Goal: Task Accomplishment & Management: Manage account settings

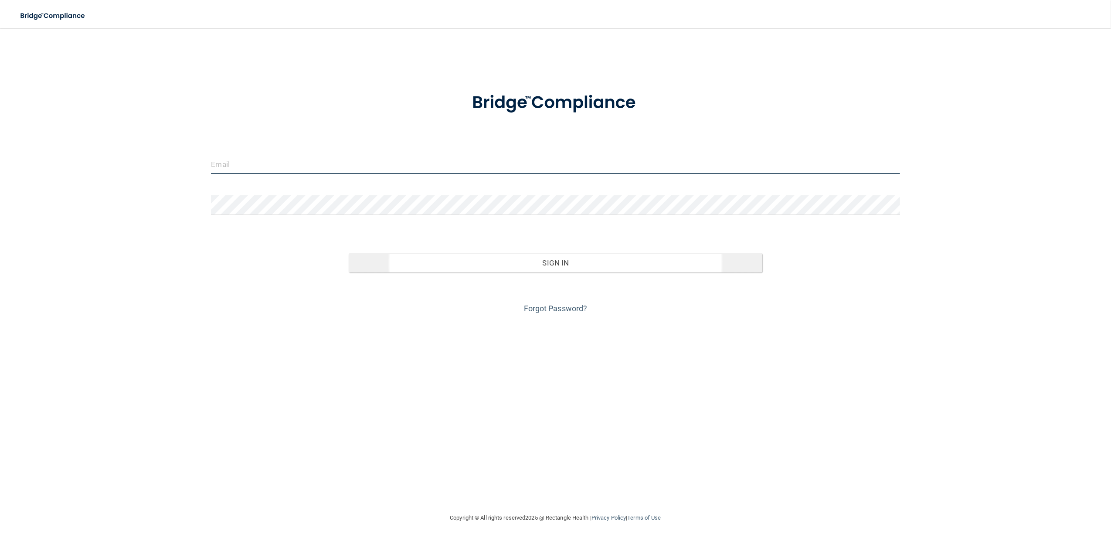
type input "[EMAIL_ADDRESS][DOMAIN_NAME]"
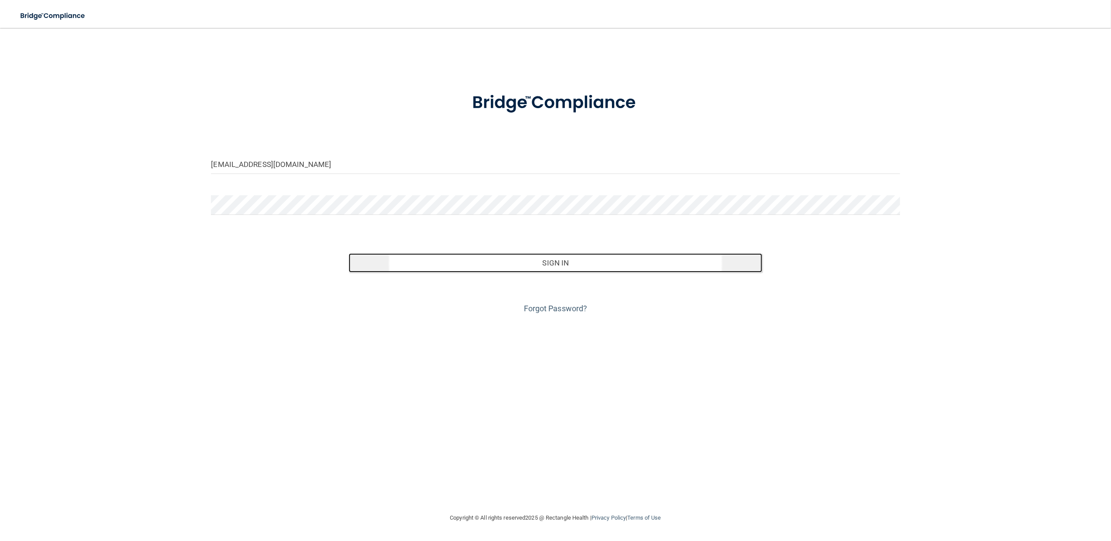
click at [513, 262] on button "Sign In" at bounding box center [555, 262] width 413 height 19
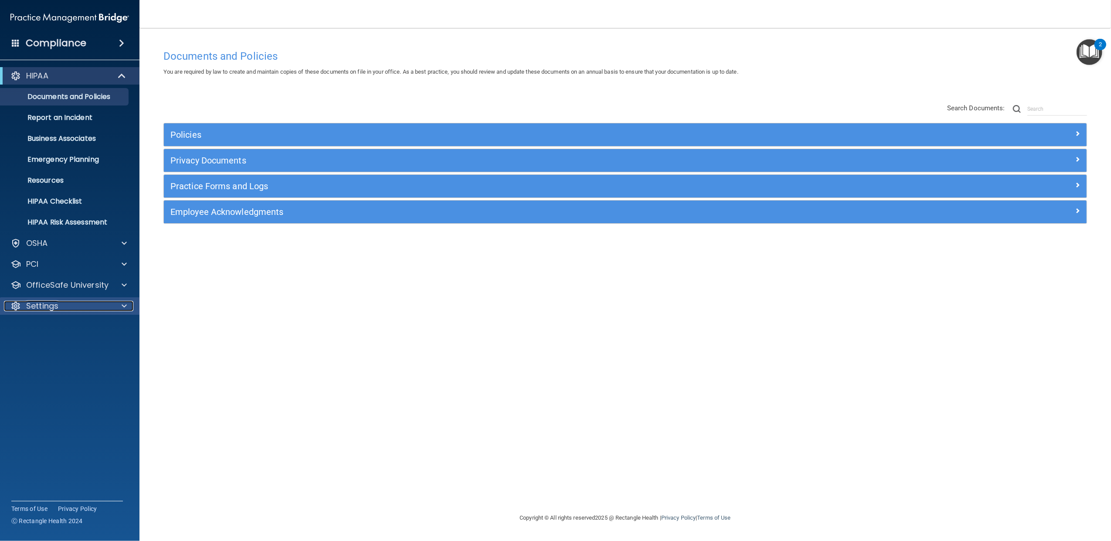
click at [123, 307] on span at bounding box center [124, 306] width 5 height 10
click at [67, 348] on p "My Users" at bounding box center [65, 348] width 119 height 9
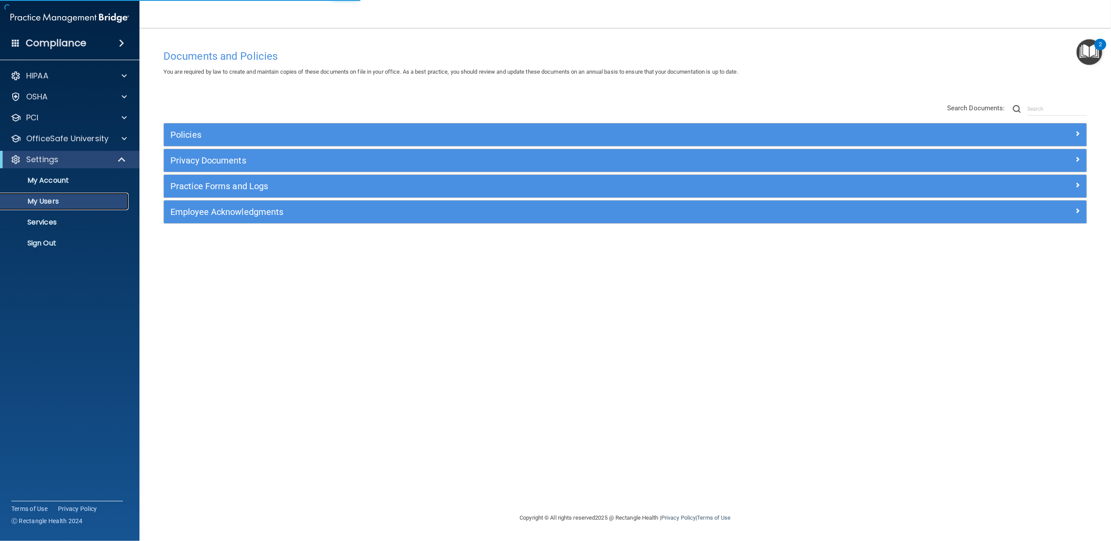
select select "20"
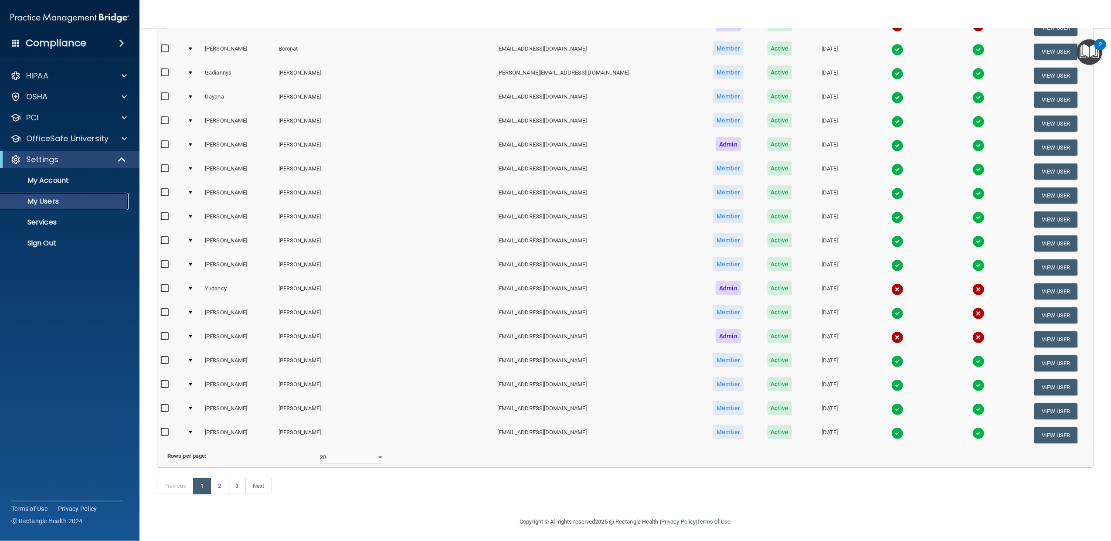
scroll to position [183, 0]
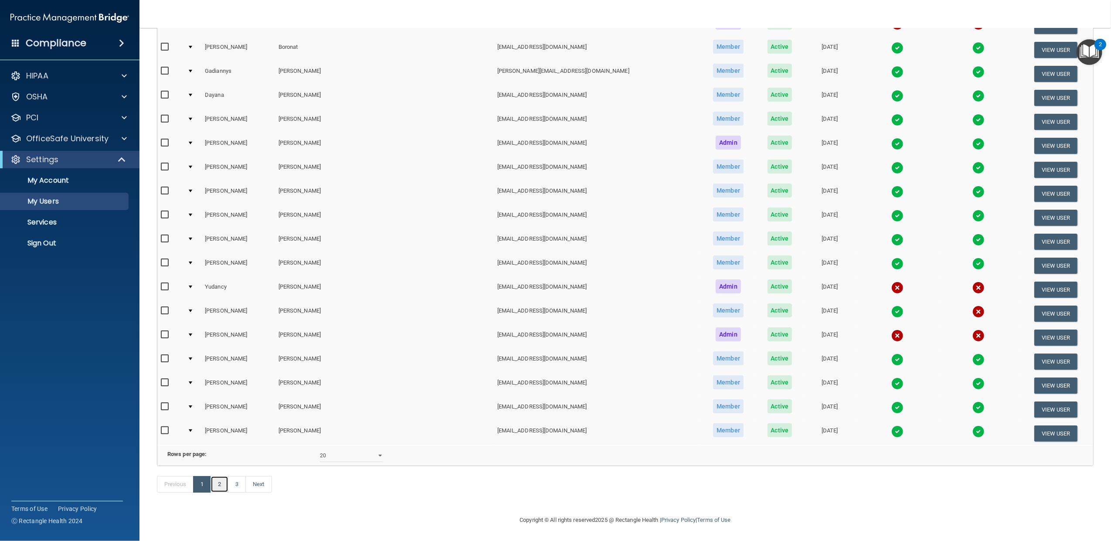
click at [224, 482] on link "2" at bounding box center [220, 484] width 18 height 17
select select "20"
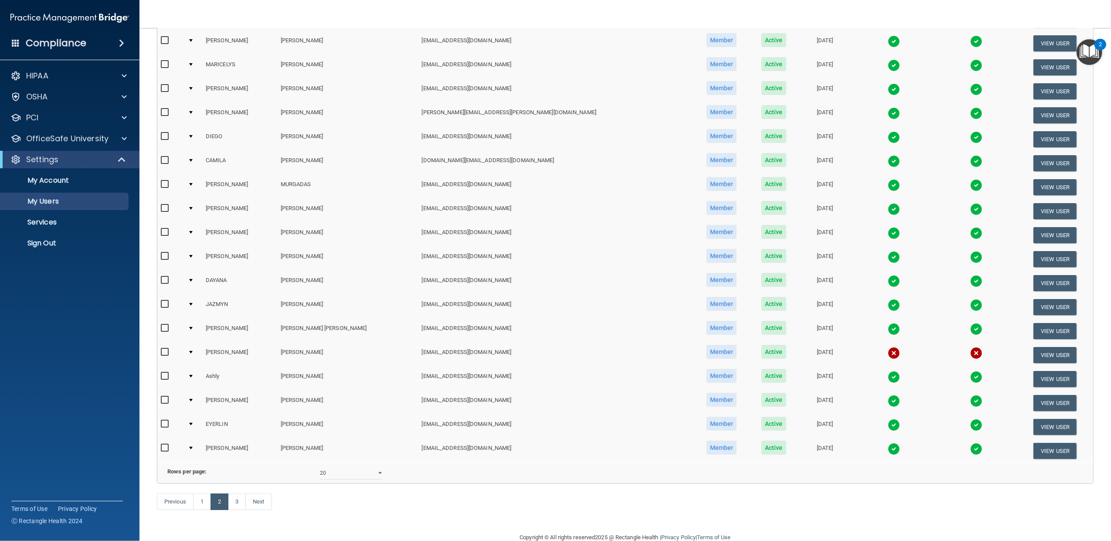
scroll to position [152, 0]
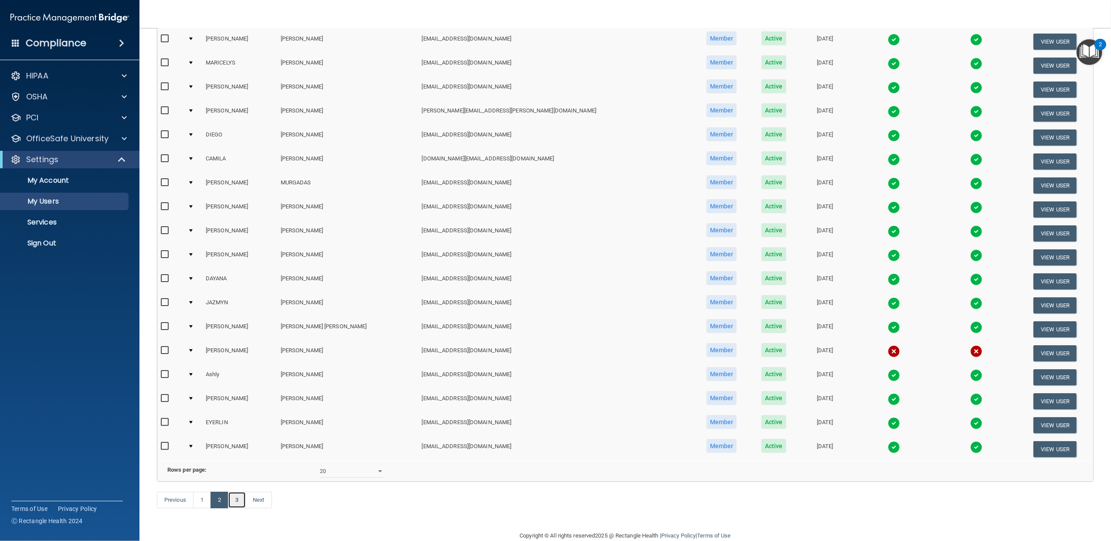
click at [240, 508] on link "3" at bounding box center [237, 500] width 18 height 17
select select "20"
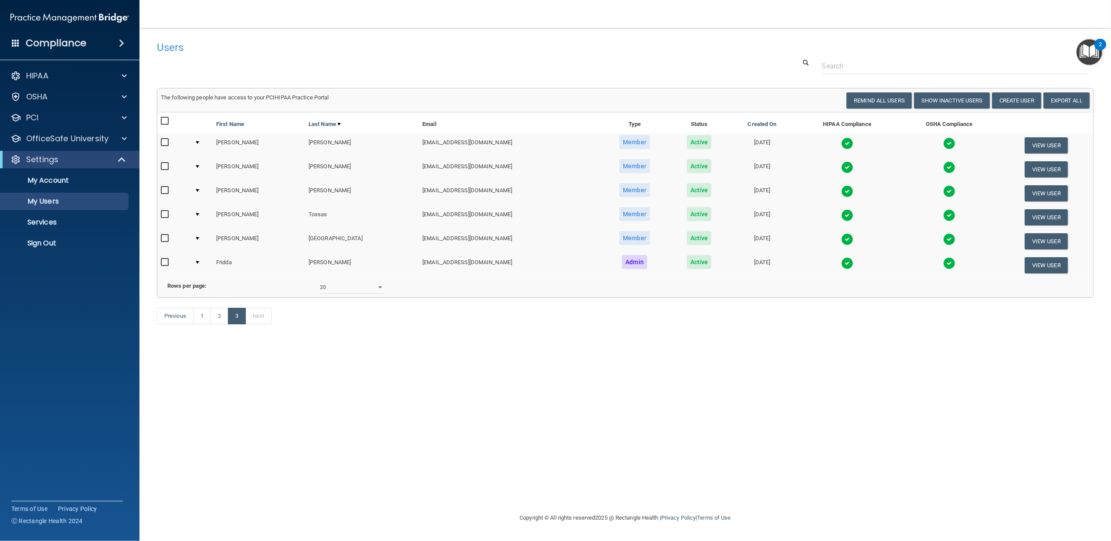
click at [998, 88] on table "The following people have access to your PCIHIPAA Practice Portal Resend Invite…" at bounding box center [625, 100] width 936 height 24
